Goal: Information Seeking & Learning: Learn about a topic

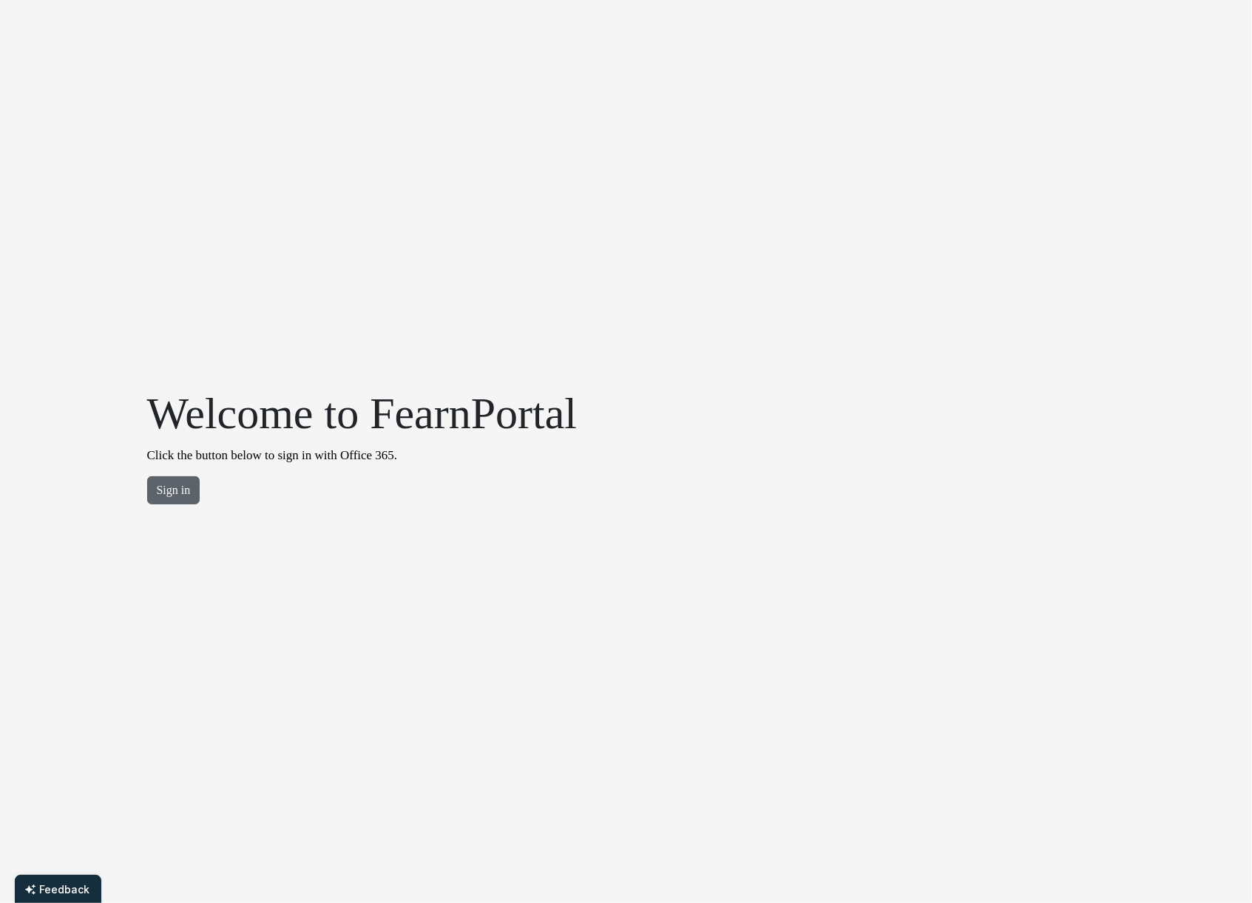
click at [175, 490] on button "Sign in" at bounding box center [173, 490] width 53 height 28
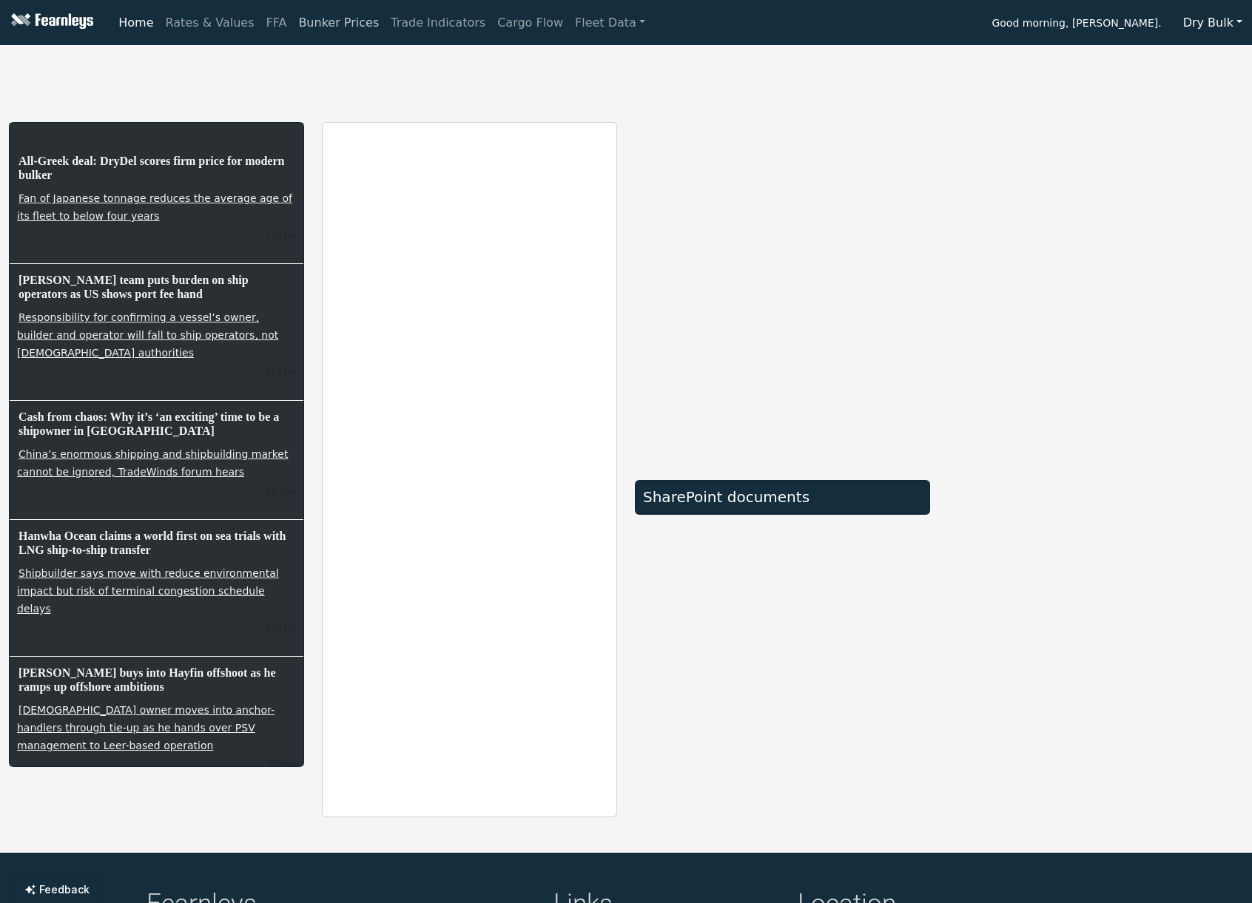
click at [326, 24] on link "Bunker Prices" at bounding box center [338, 23] width 92 height 30
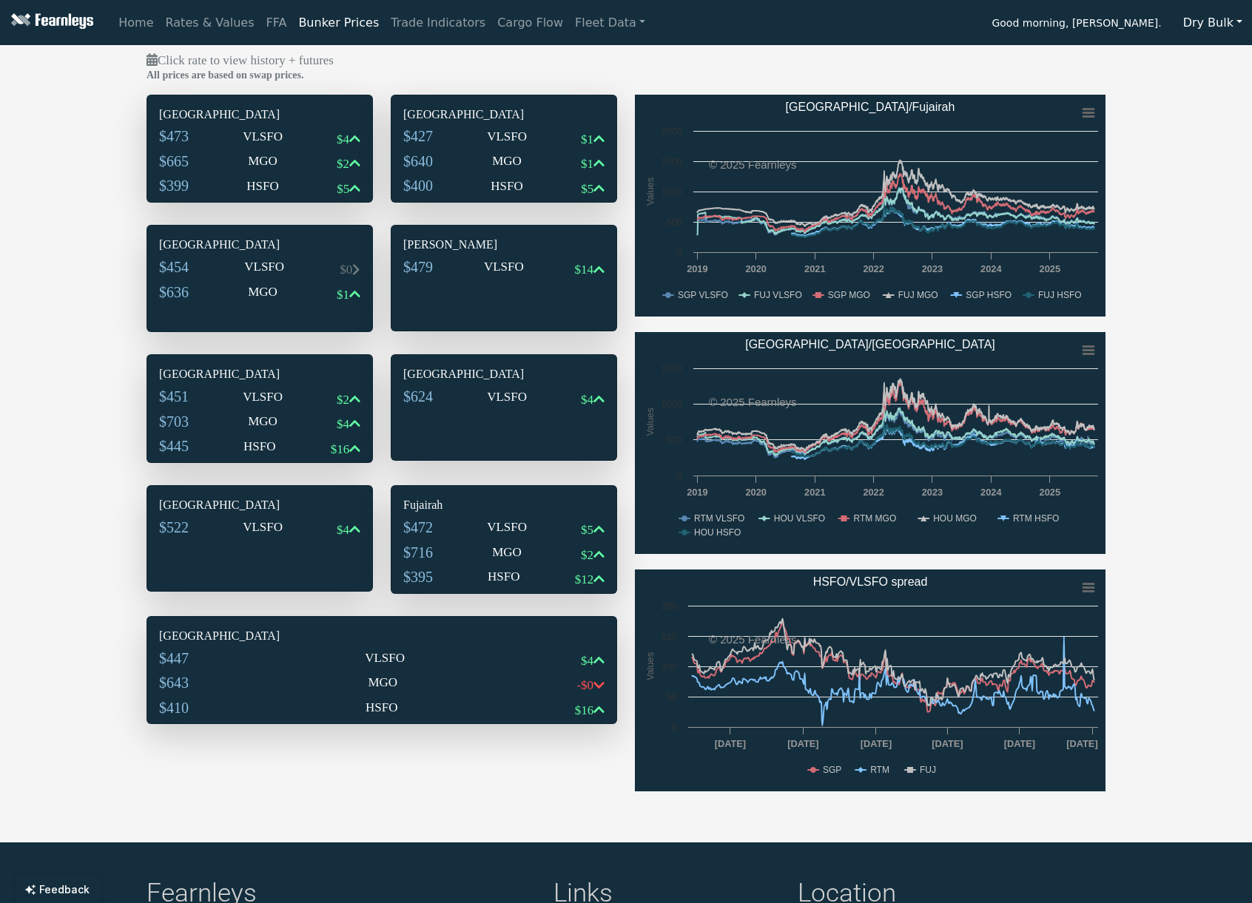
click at [217, 132] on div "$473 VLSFO $4" at bounding box center [259, 139] width 201 height 25
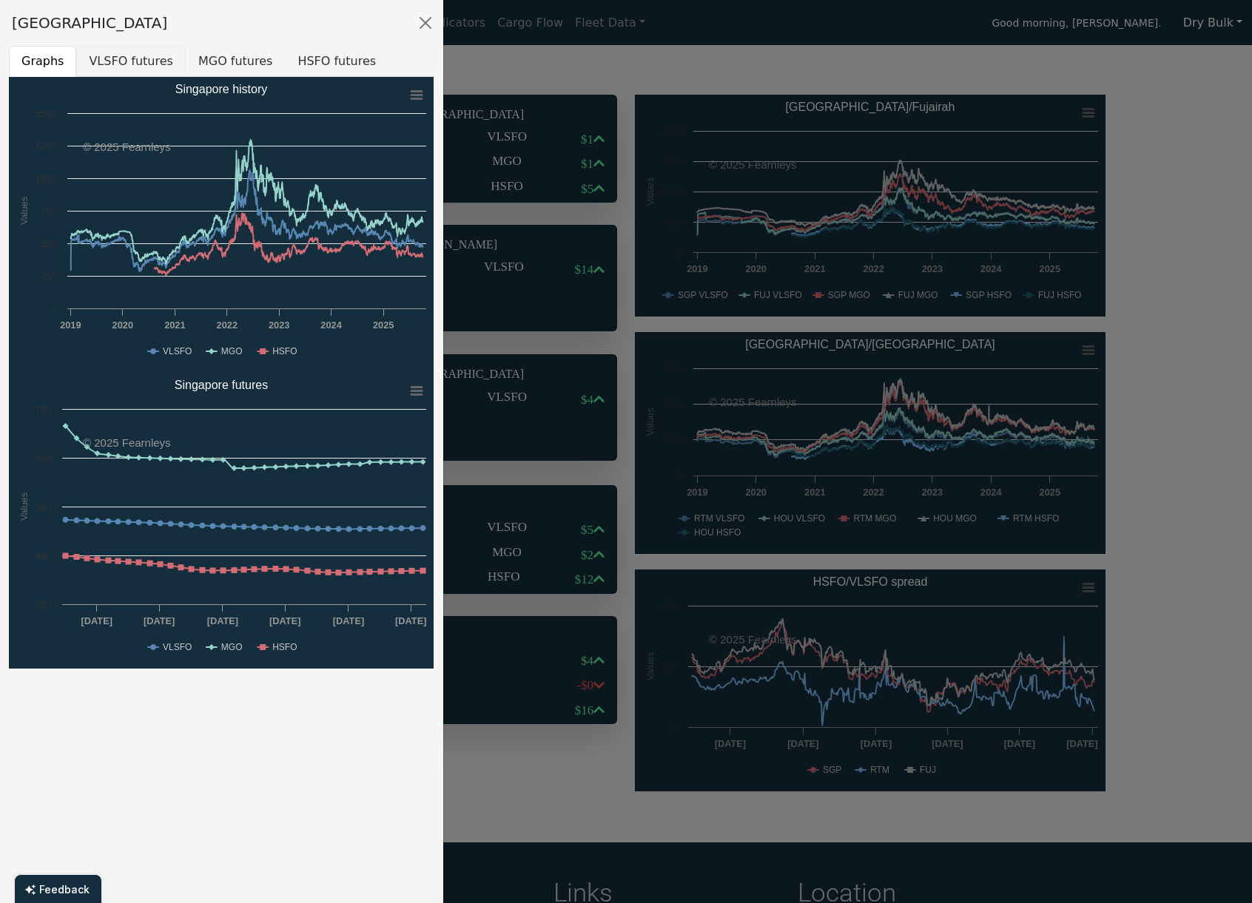
click at [117, 62] on button "VLSFO futures" at bounding box center [130, 61] width 109 height 31
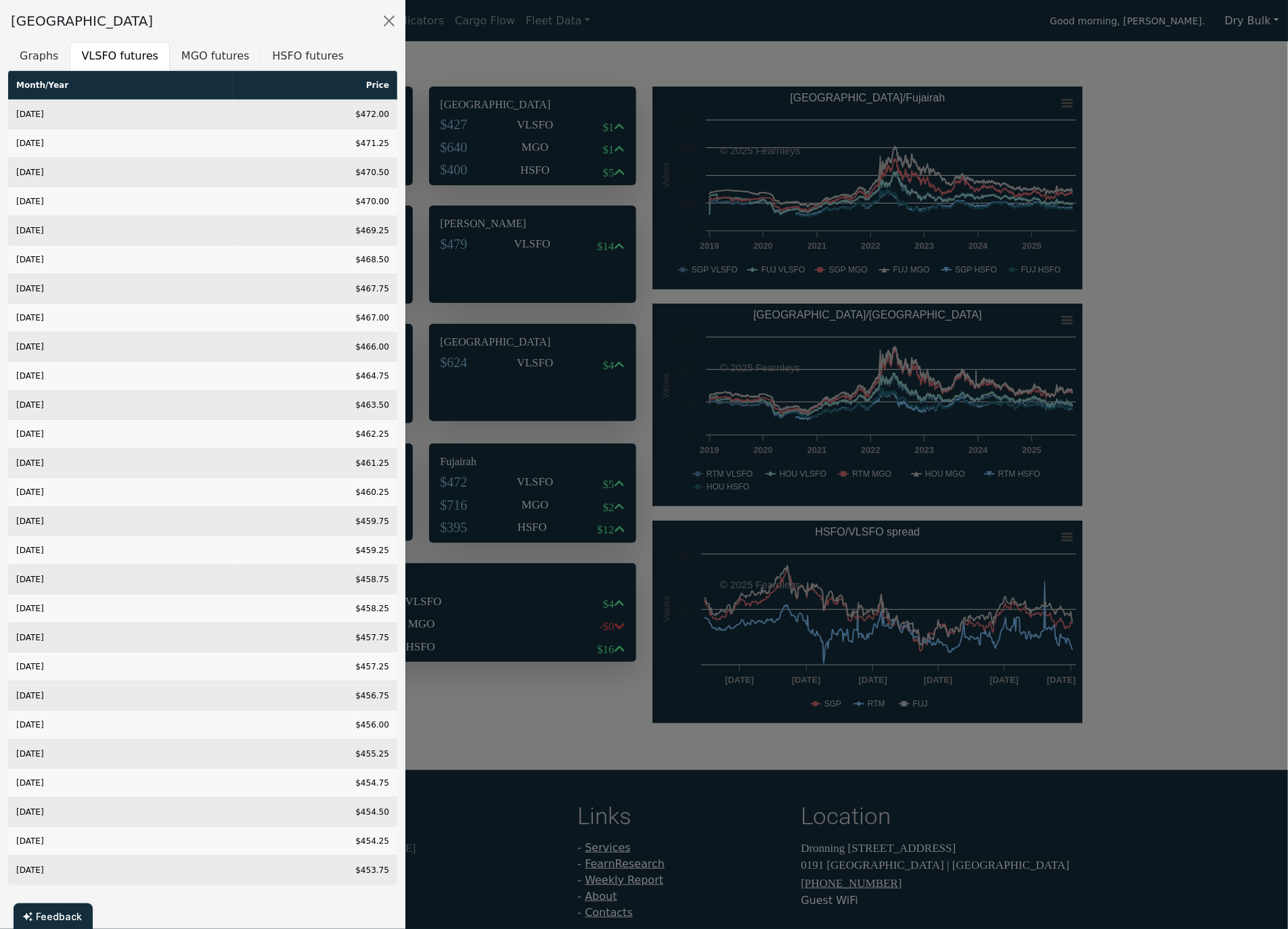
click at [209, 59] on button "MGO futures" at bounding box center [215, 56] width 91 height 28
click at [280, 59] on button "HSFO futures" at bounding box center [308, 56] width 95 height 28
click at [176, 27] on div "[GEOGRAPHIC_DATA]" at bounding box center [202, 21] width 405 height 42
click at [386, 21] on button "Close" at bounding box center [390, 21] width 22 height 22
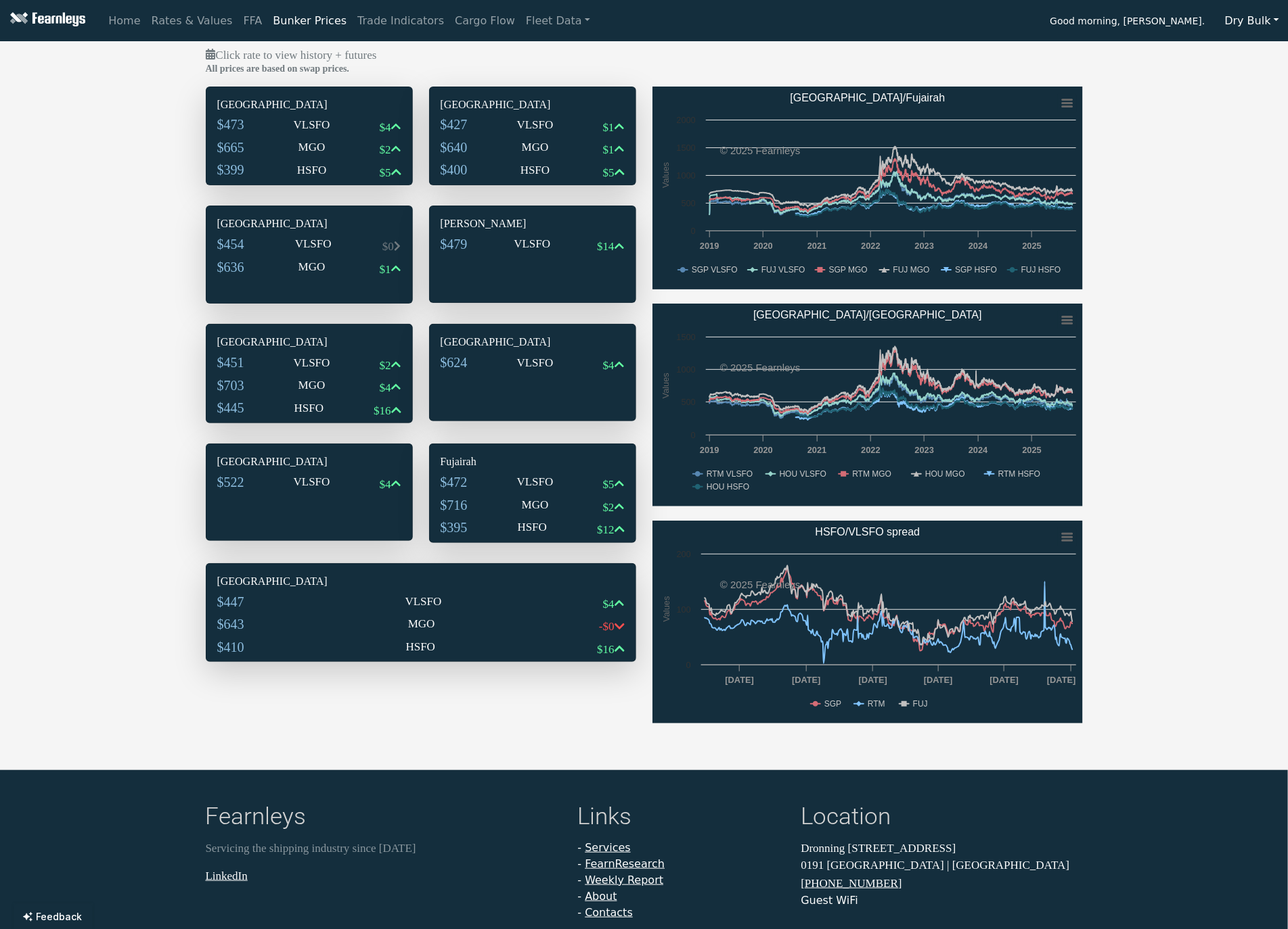
drag, startPoint x: 521, startPoint y: 114, endPoint x: 527, endPoint y: 195, distance: 81.2
click at [521, 114] on div "[GEOGRAPHIC_DATA] $427 VLSFO $1 $640 MGO $1 $400 HSFO $5" at bounding box center [532, 141] width 206 height 108
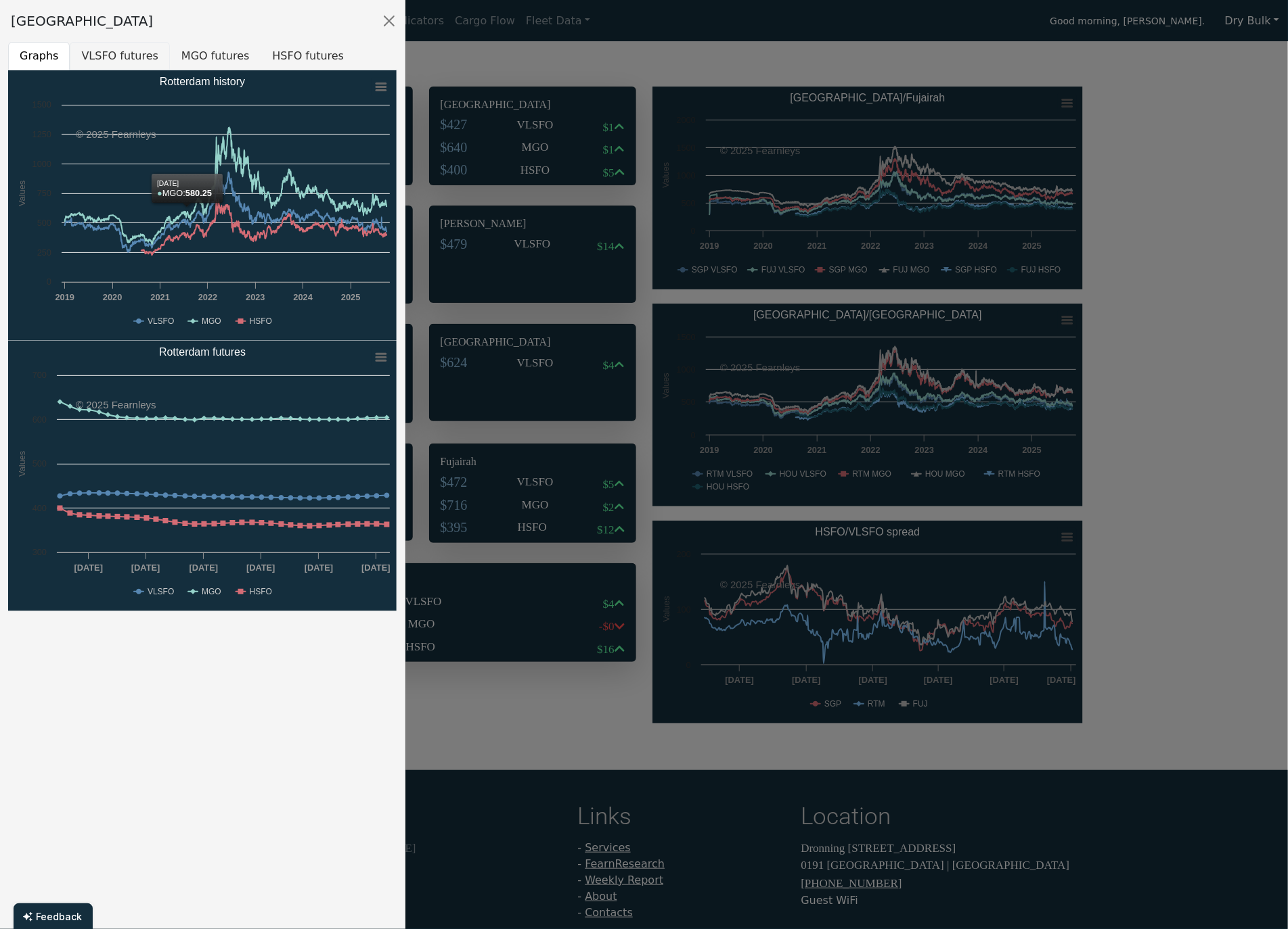
click at [141, 59] on button "VLSFO futures" at bounding box center [119, 56] width 100 height 28
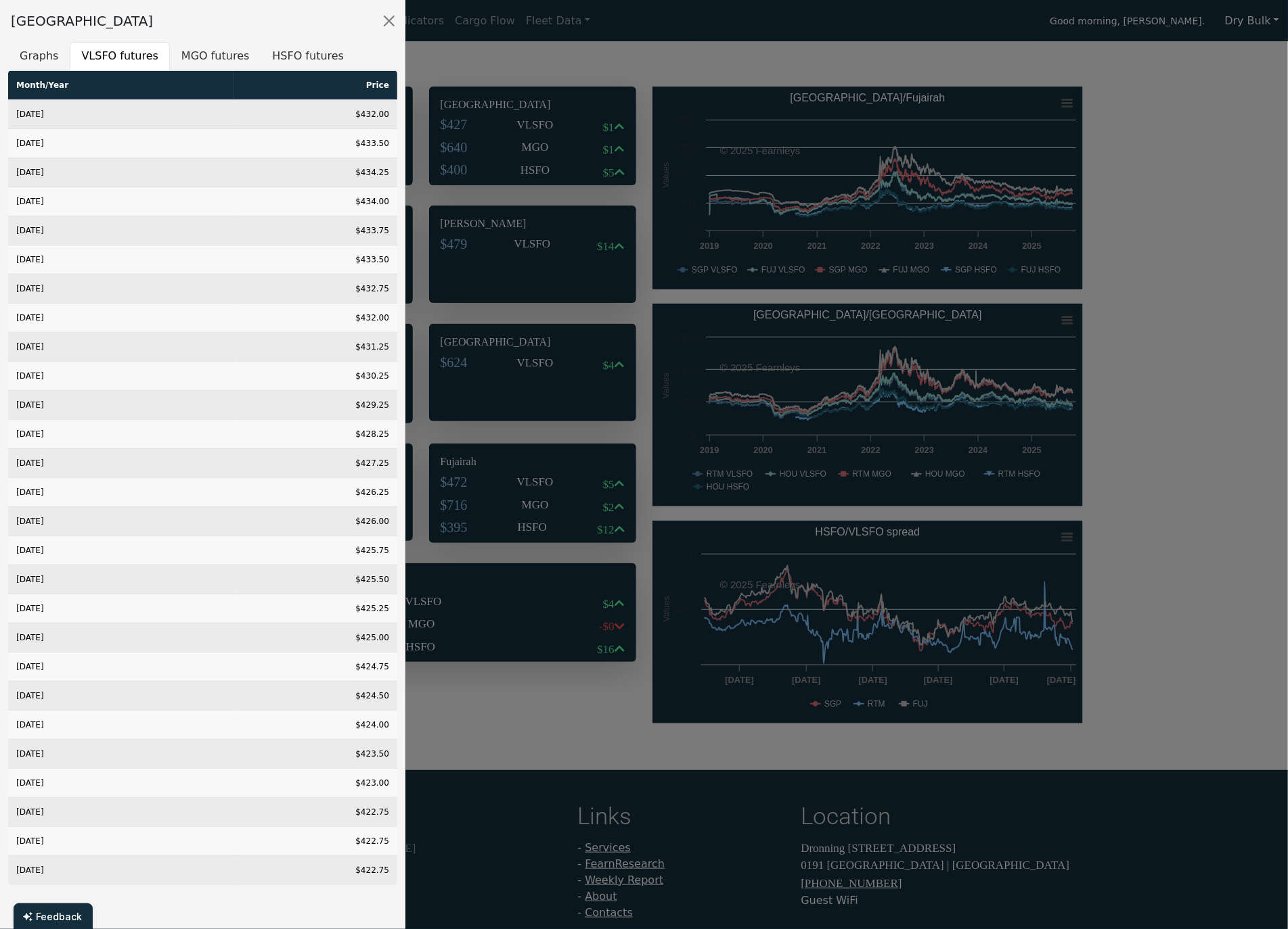
click at [203, 30] on div "[GEOGRAPHIC_DATA]" at bounding box center [202, 21] width 405 height 42
click at [199, 48] on button "MGO futures" at bounding box center [215, 56] width 91 height 28
click at [309, 53] on button "HSFO futures" at bounding box center [308, 56] width 95 height 28
click at [53, 57] on button "Graphs" at bounding box center [38, 56] width 61 height 28
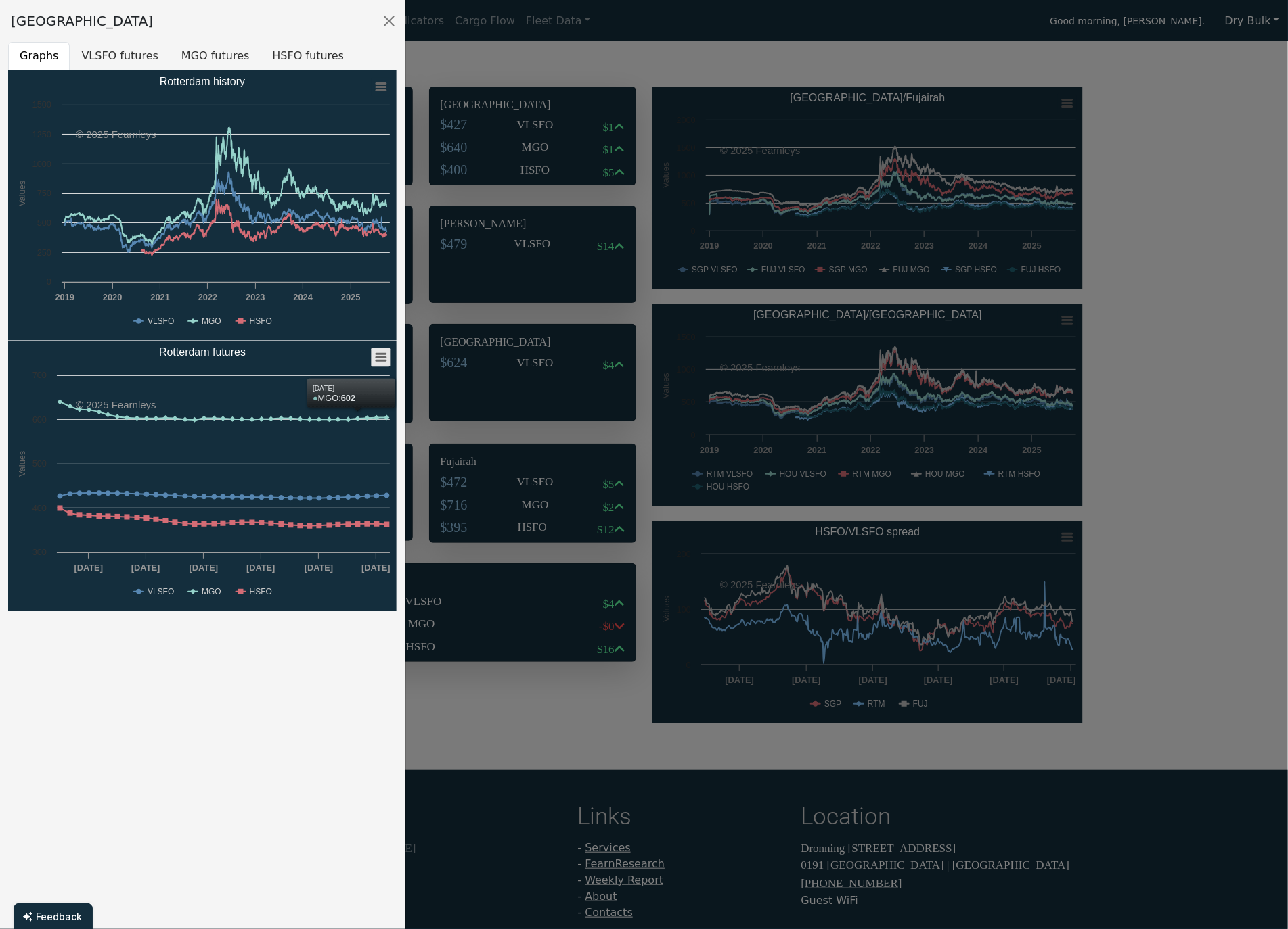
click at [386, 356] on rect "Rotterdam futures" at bounding box center [381, 358] width 19 height 19
click at [370, 381] on li "Download PNG image" at bounding box center [337, 381] width 94 height 19
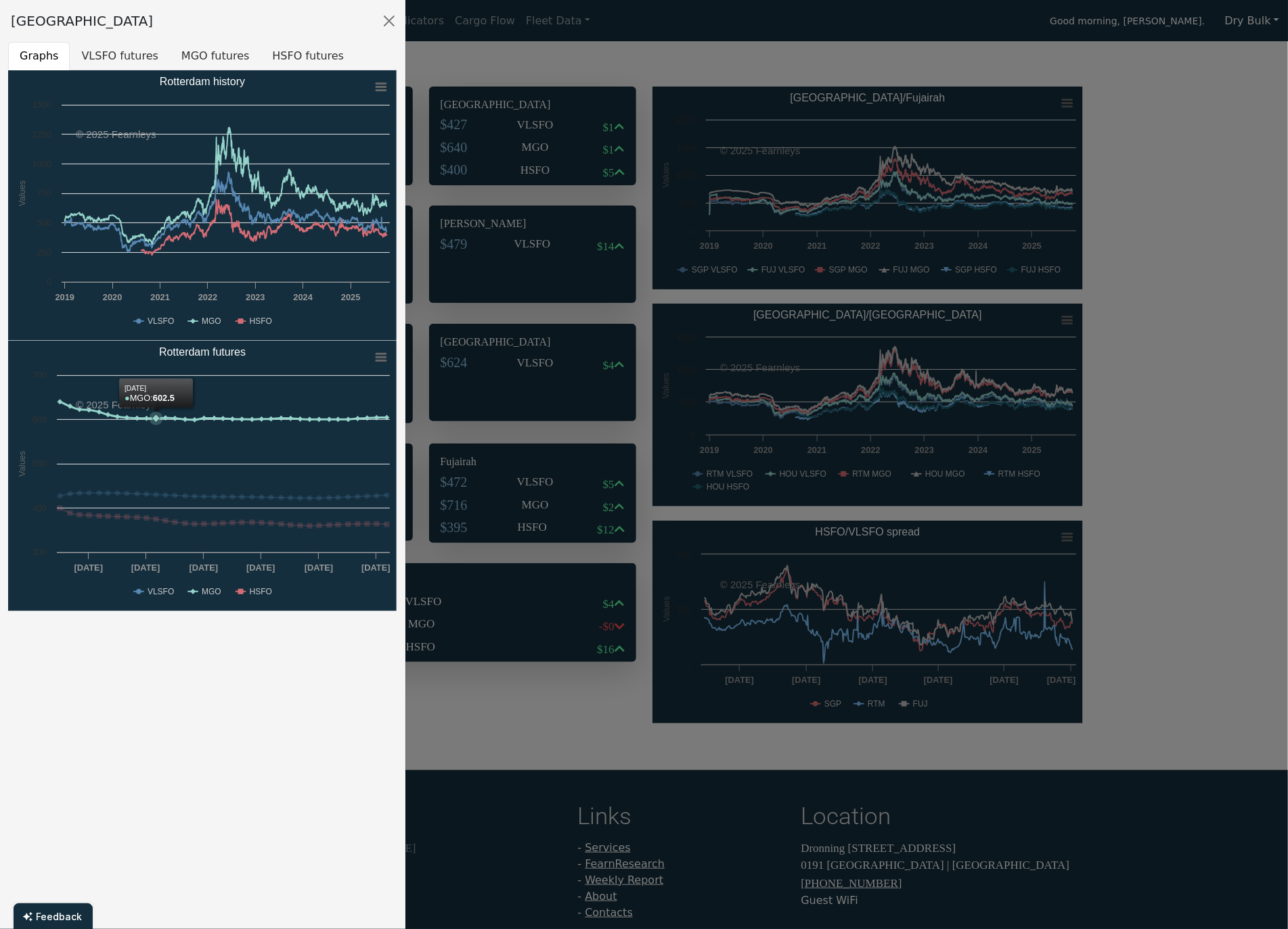
drag, startPoint x: 152, startPoint y: 457, endPoint x: 100, endPoint y: 767, distance: 314.3
click at [100, 767] on div "Rotterdam Graphs VLSFO futures MGO futures HSFO futures Created with Highcharts…" at bounding box center [203, 464] width 406 height 929
click at [386, 16] on button "Close" at bounding box center [390, 21] width 22 height 22
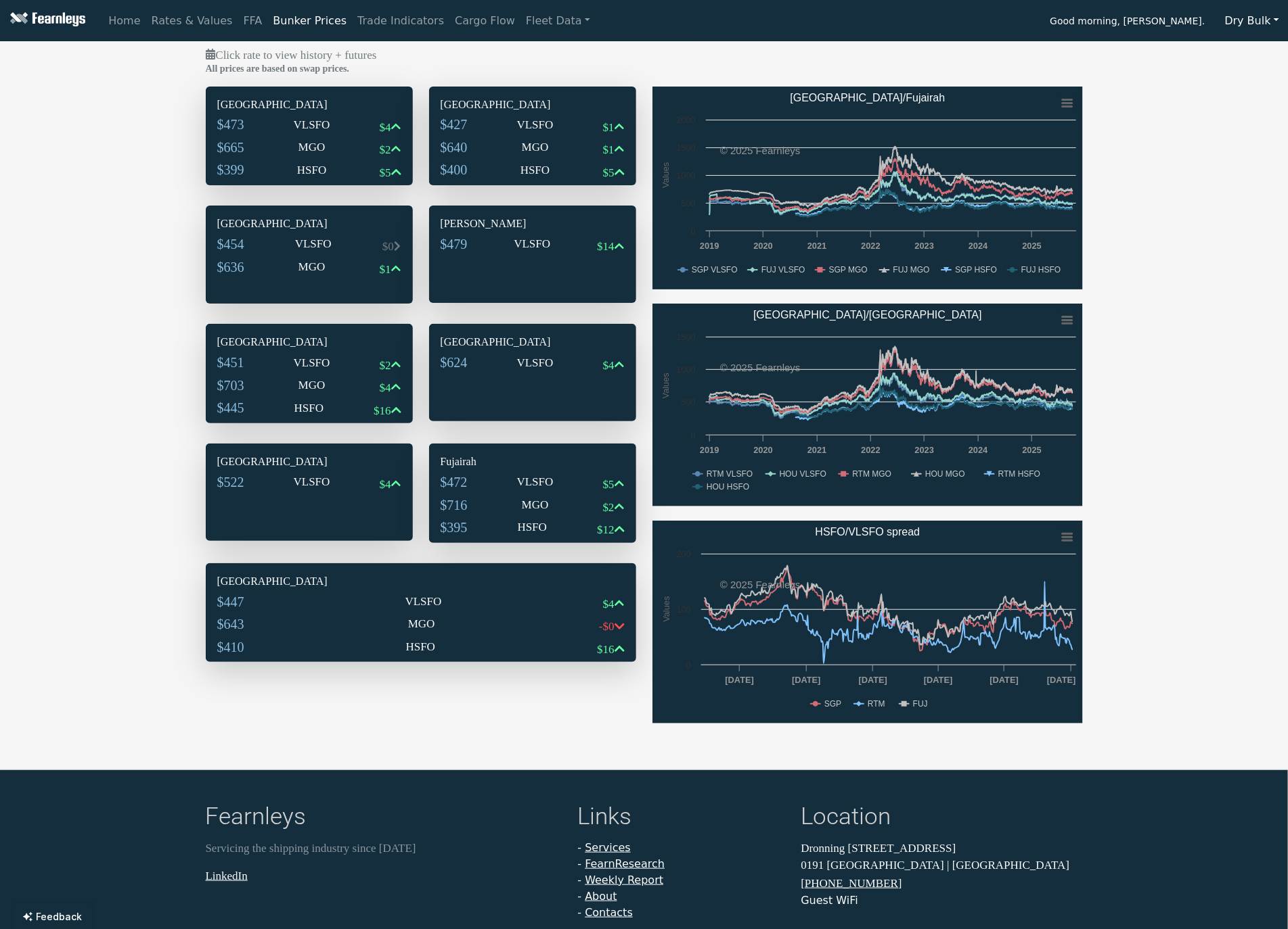
click at [1145, 266] on div "Click rate to view history + futures All prices are based on swap prices. [GEOG…" at bounding box center [644, 392] width 1288 height 691
click at [243, 18] on link "FFA" at bounding box center [252, 21] width 30 height 27
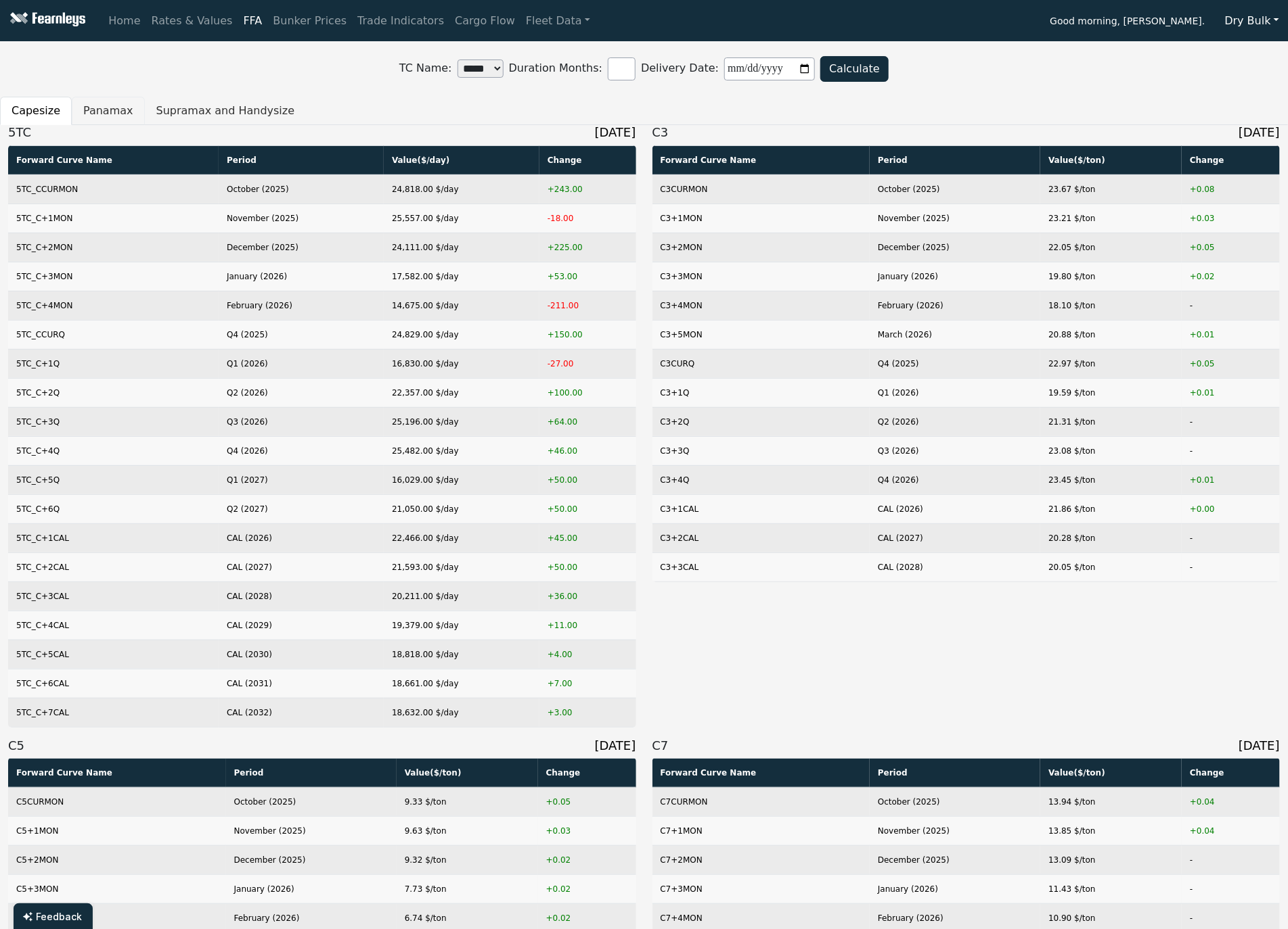
click at [93, 111] on button "Panamax" at bounding box center [108, 111] width 73 height 28
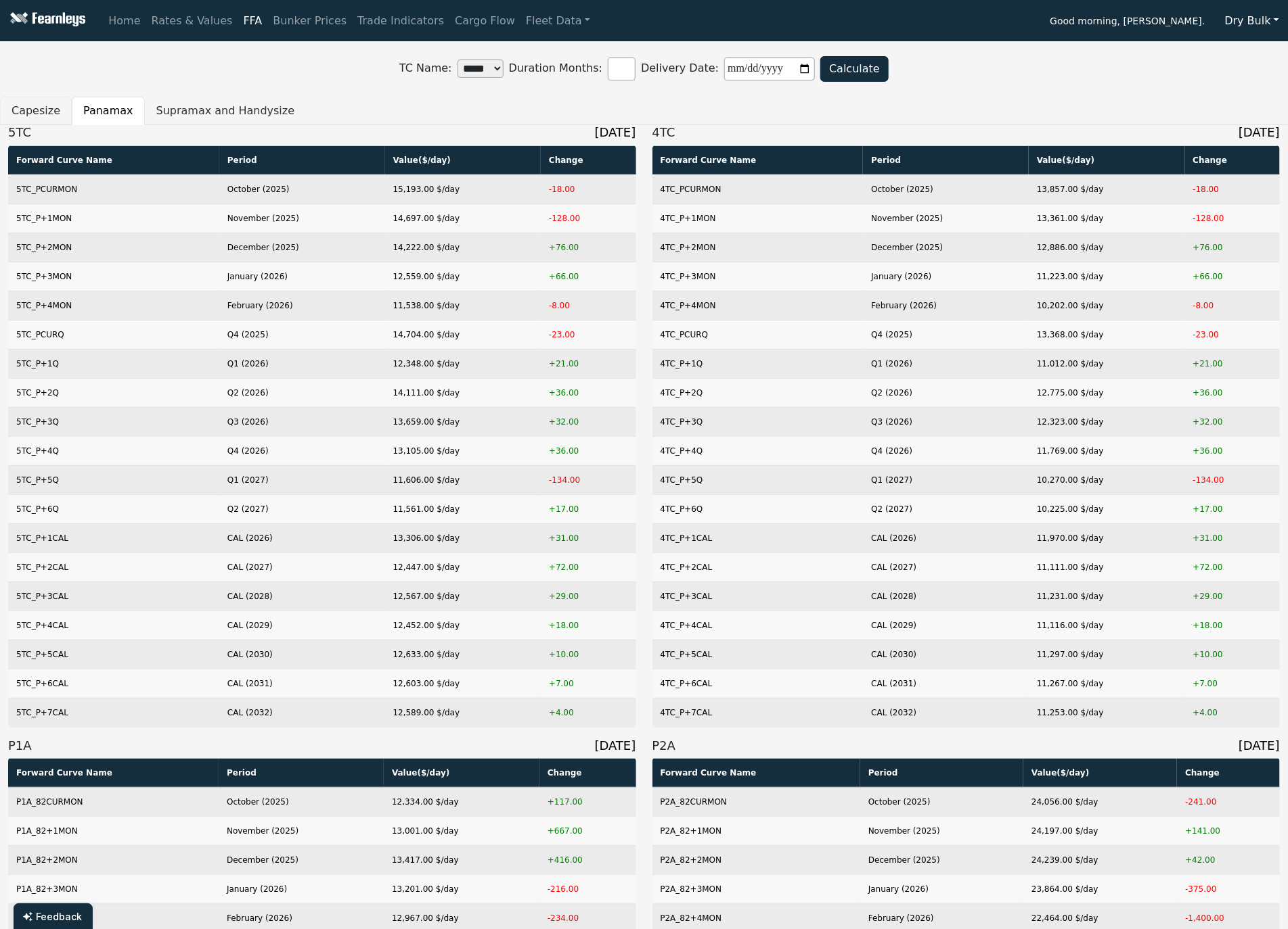
click at [37, 116] on button "Capesize" at bounding box center [36, 111] width 71 height 28
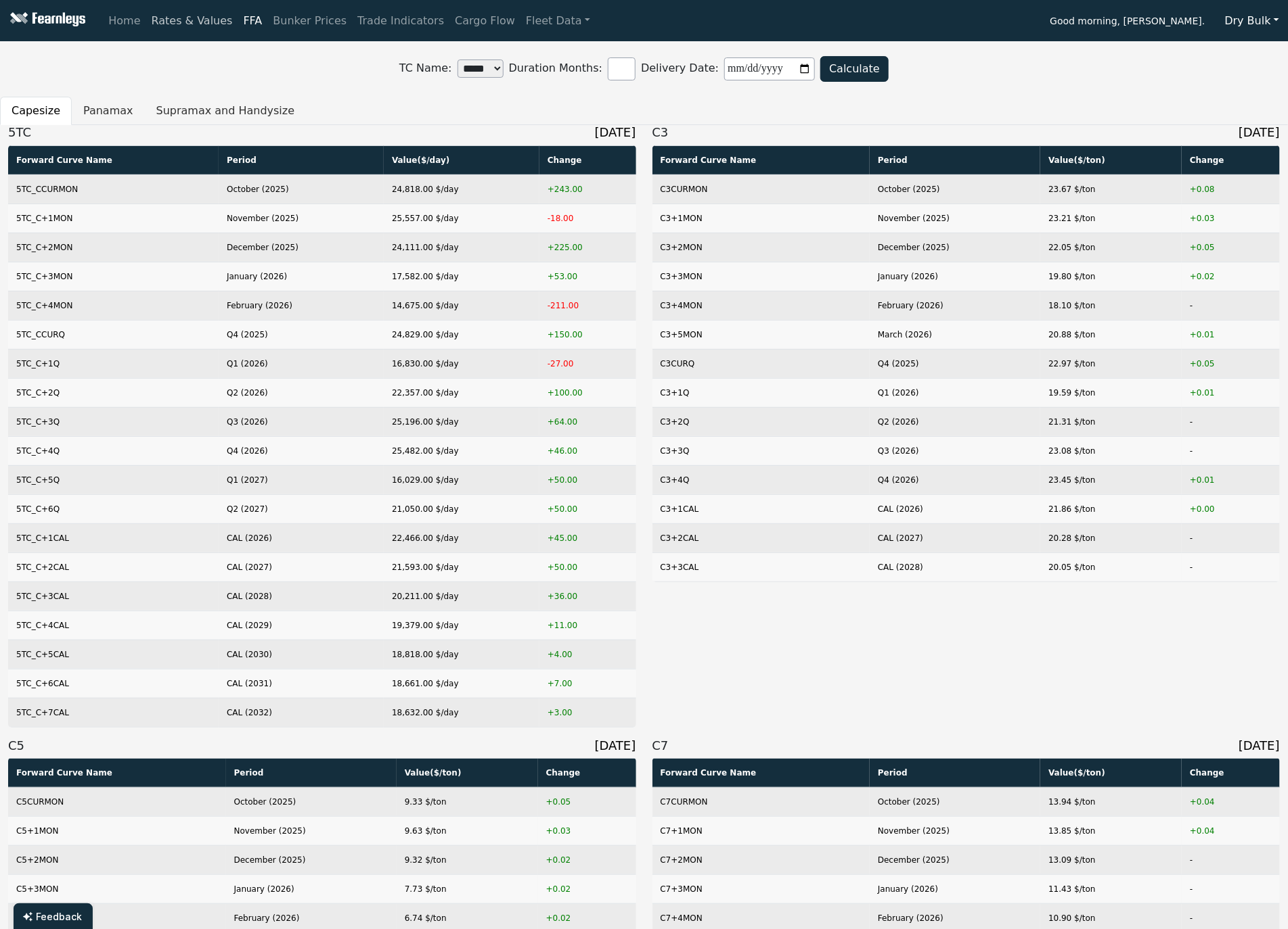
click at [188, 25] on link "Rates & Values" at bounding box center [192, 21] width 92 height 27
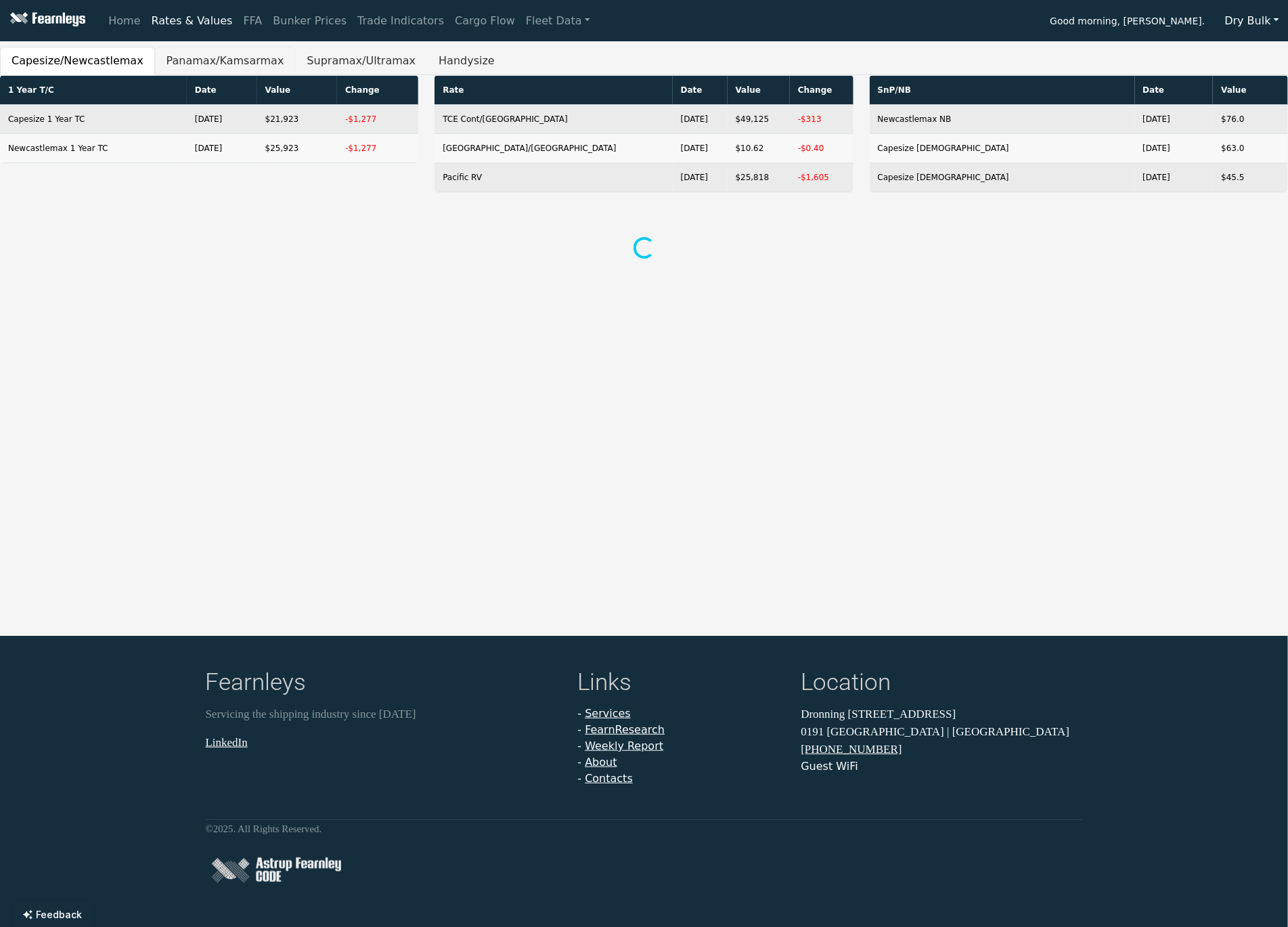
click at [252, 68] on button "Panamax/Kamsarmax" at bounding box center [225, 60] width 141 height 28
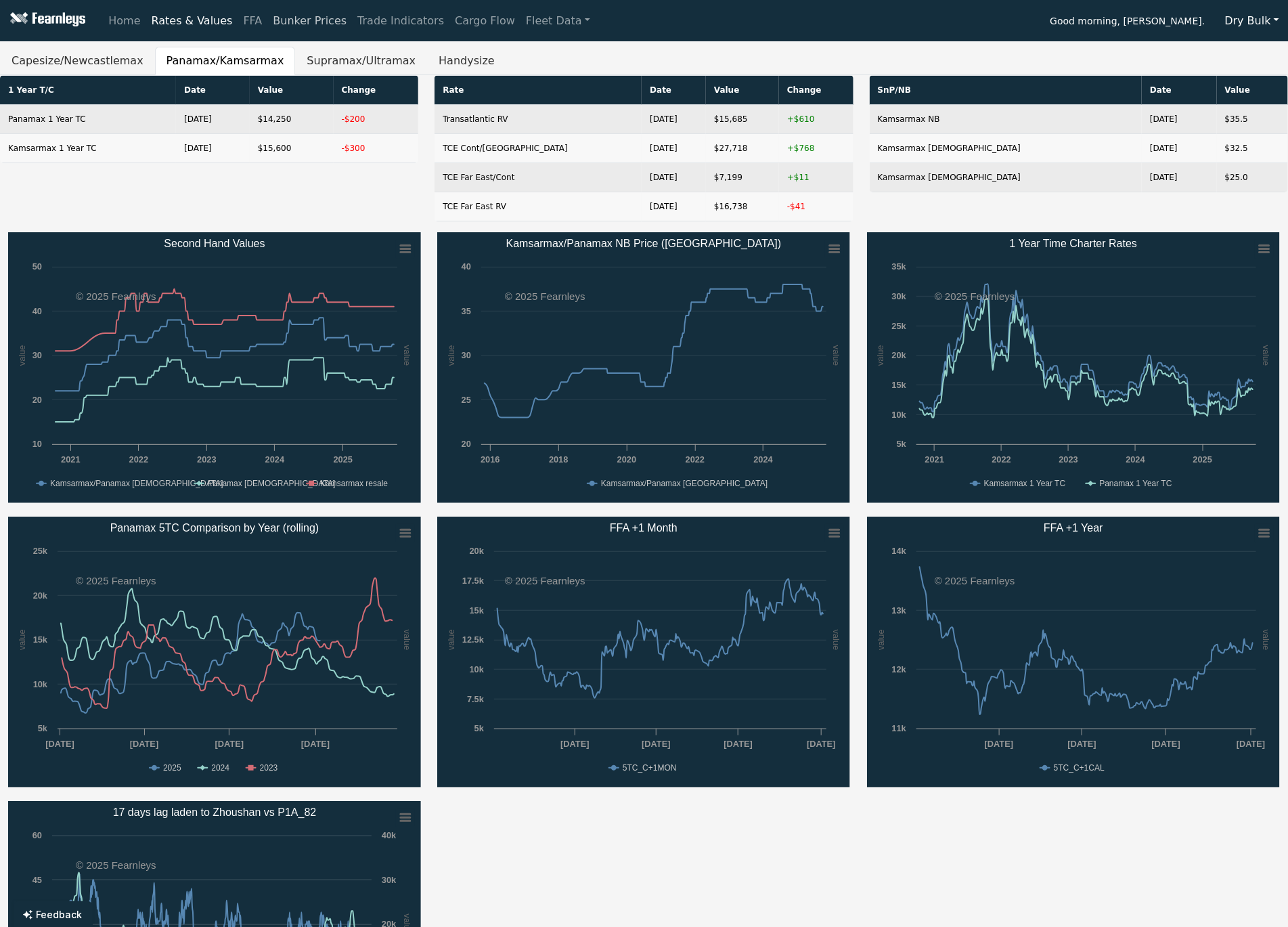
click at [274, 20] on link "Bunker Prices" at bounding box center [309, 21] width 84 height 27
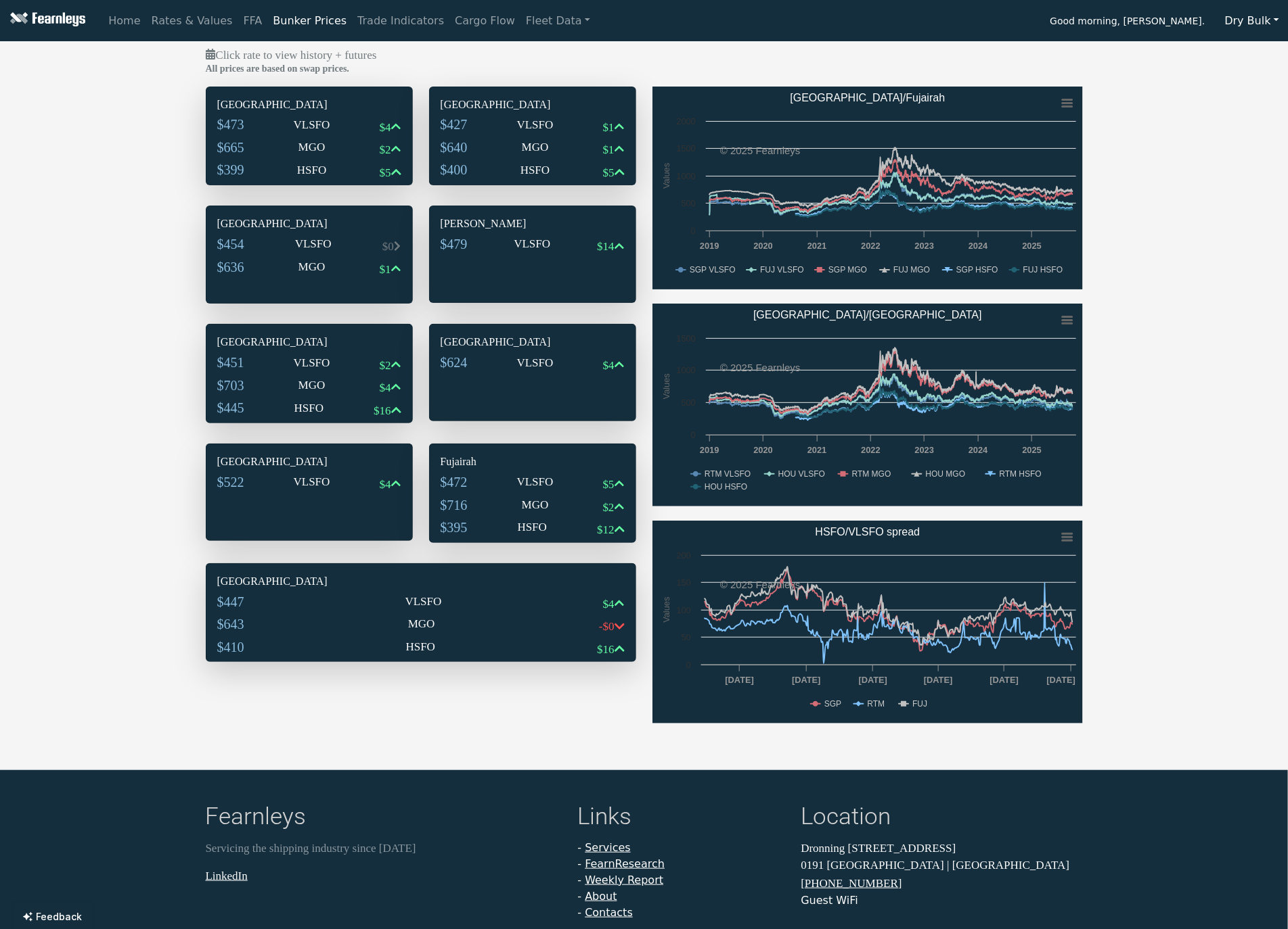
click at [363, 506] on div at bounding box center [308, 507] width 184 height 22
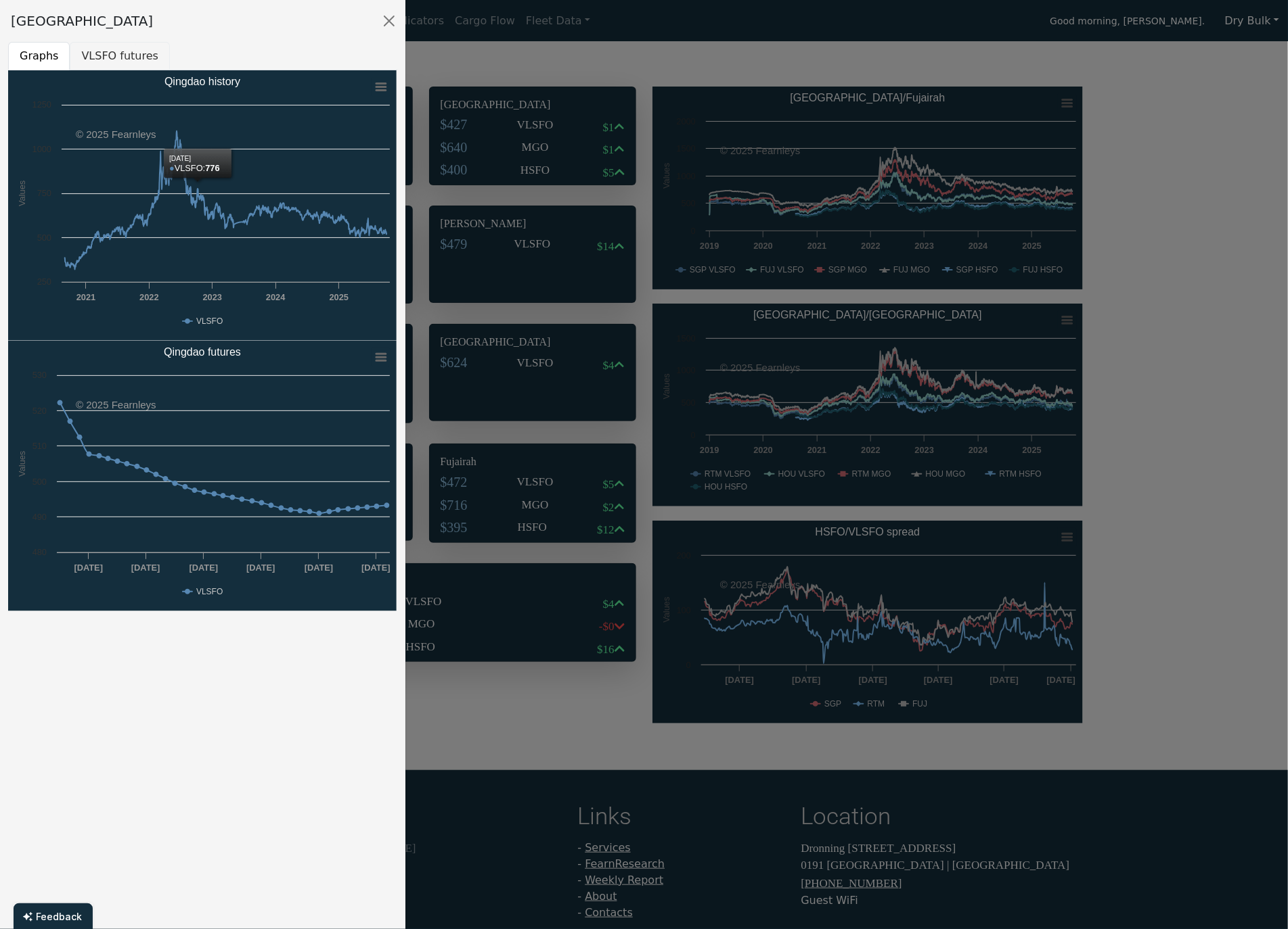
click at [120, 57] on button "VLSFO futures" at bounding box center [119, 56] width 100 height 28
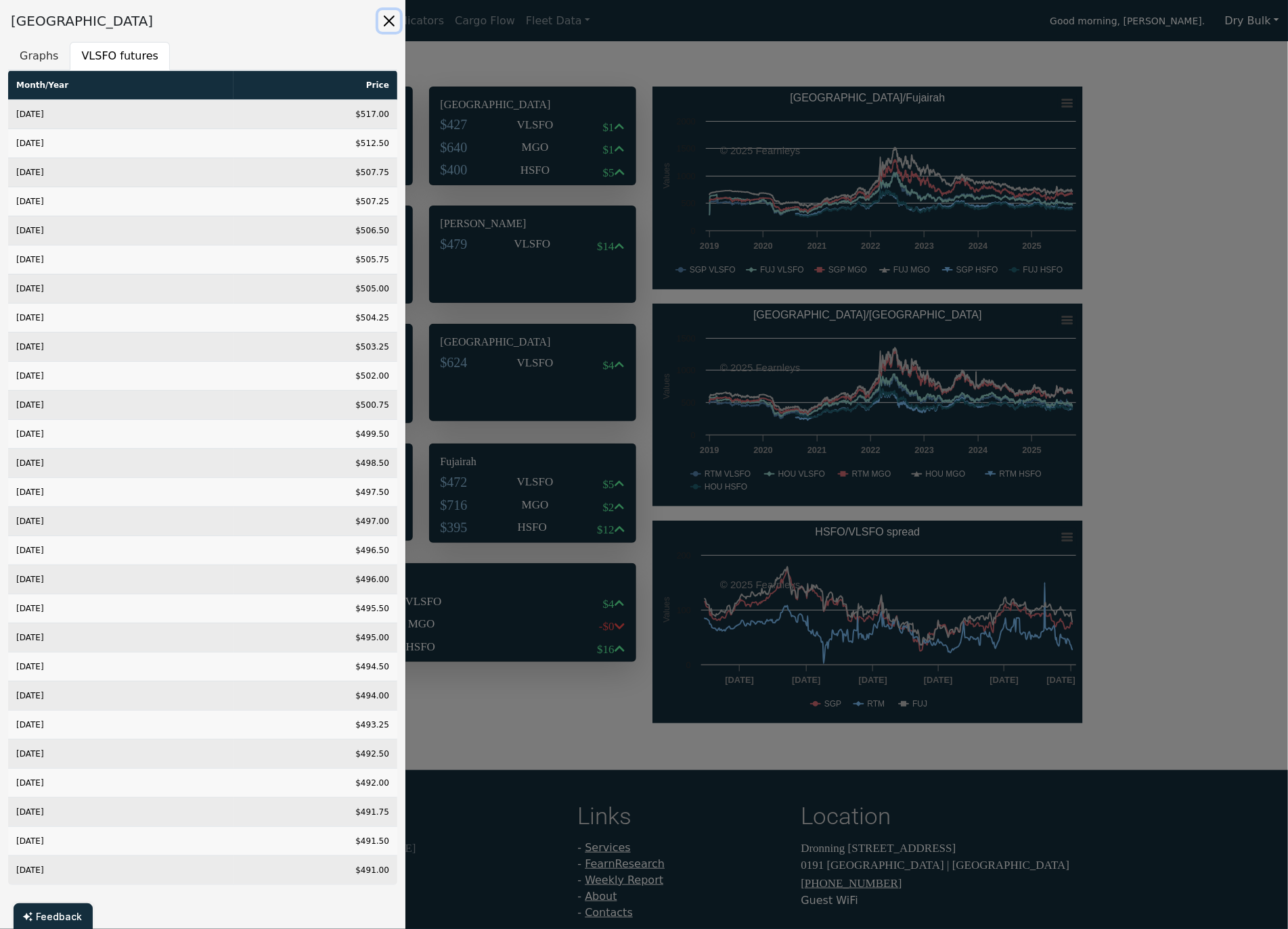
click at [388, 16] on button "Close" at bounding box center [390, 21] width 22 height 22
